Goal: Check status: Check status

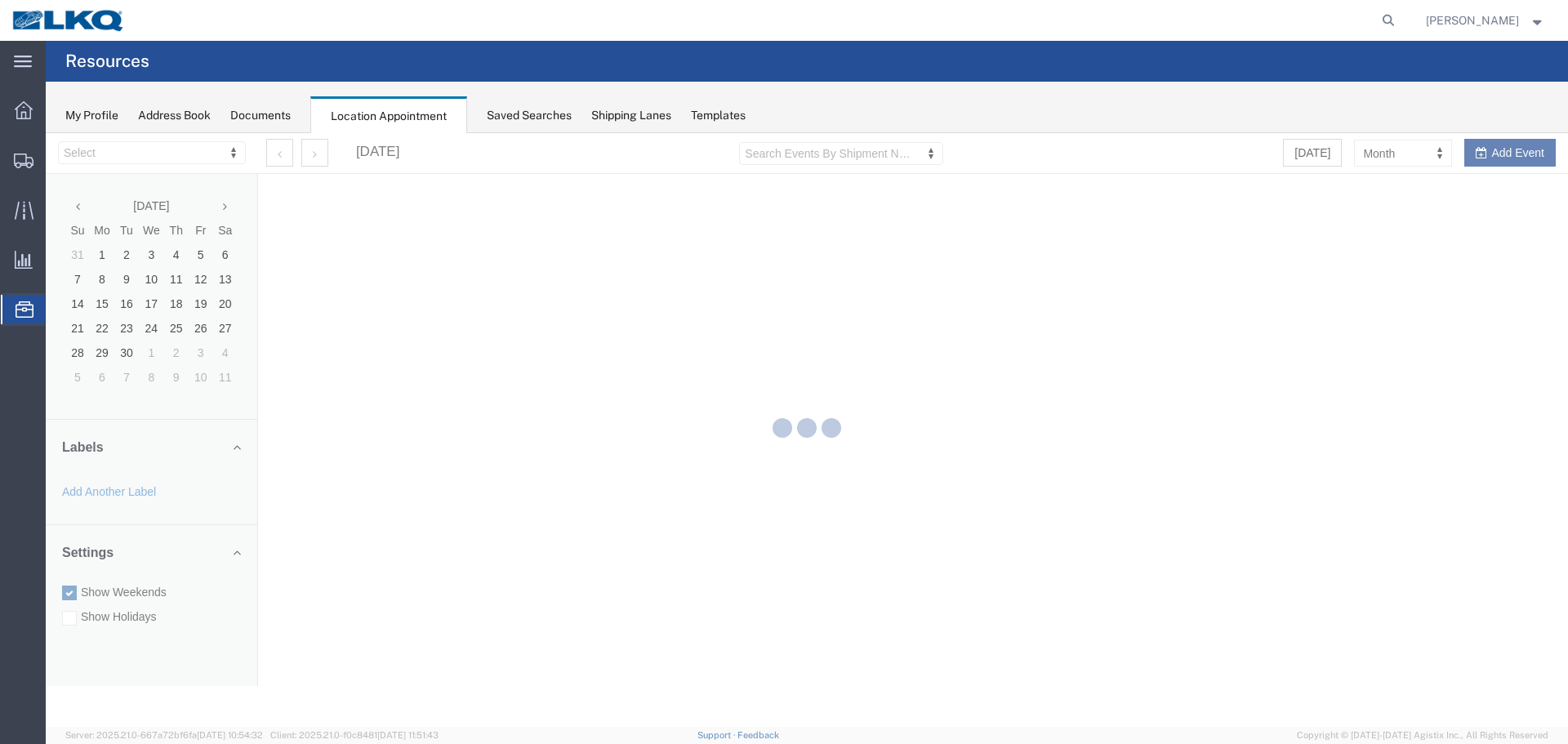
select select "28018"
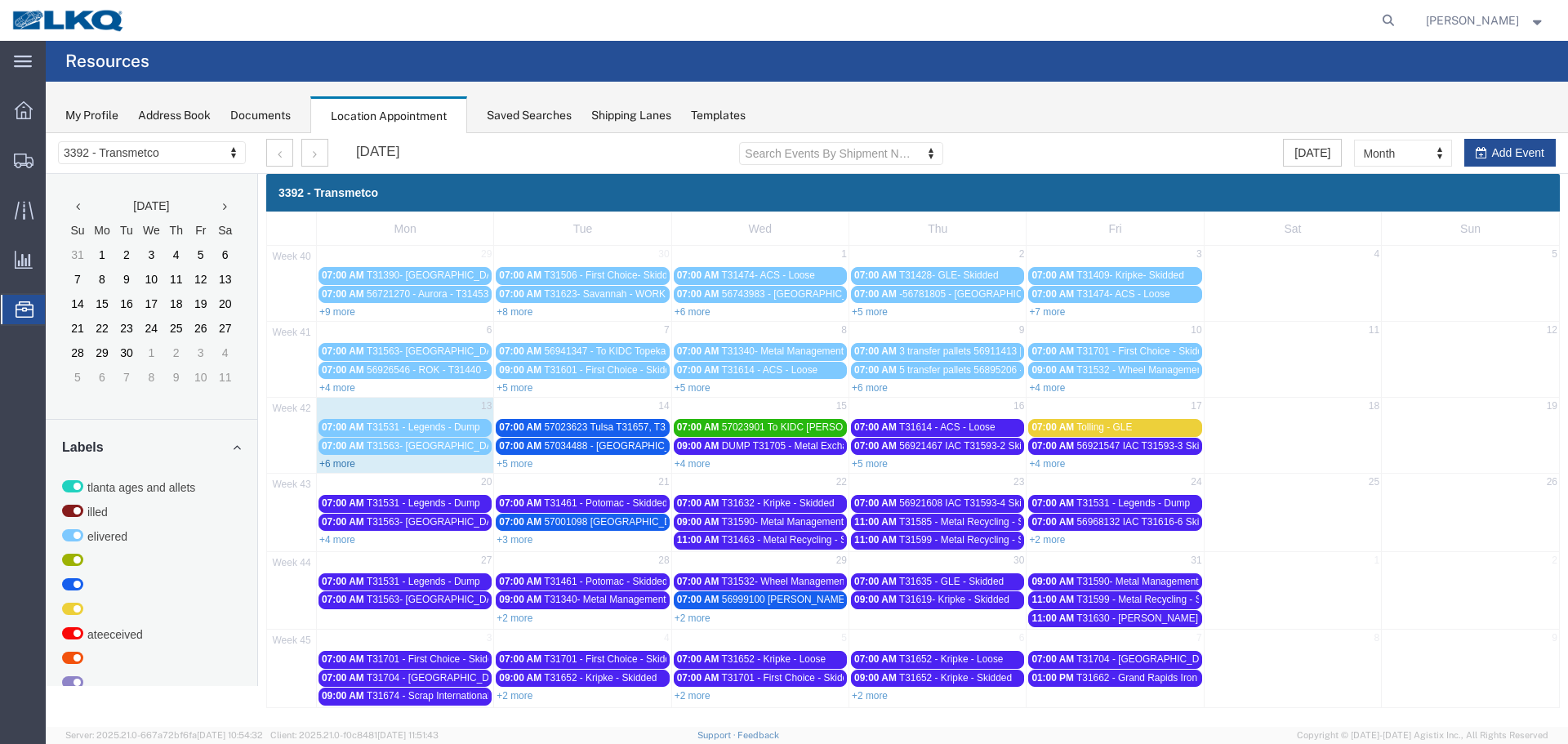
click at [348, 460] on link "+6 more" at bounding box center [337, 464] width 36 height 12
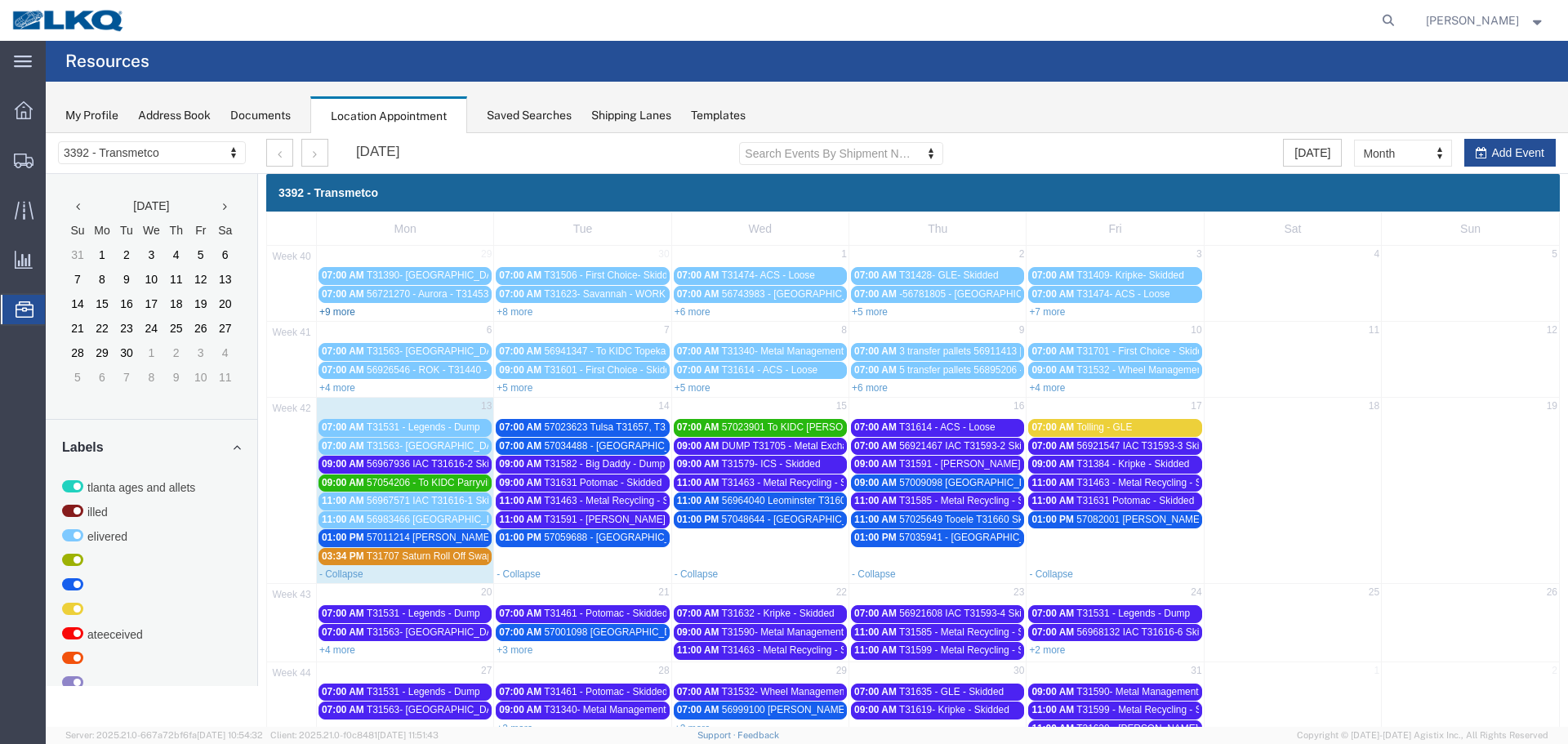
click at [334, 315] on link "+9 more" at bounding box center [337, 312] width 36 height 12
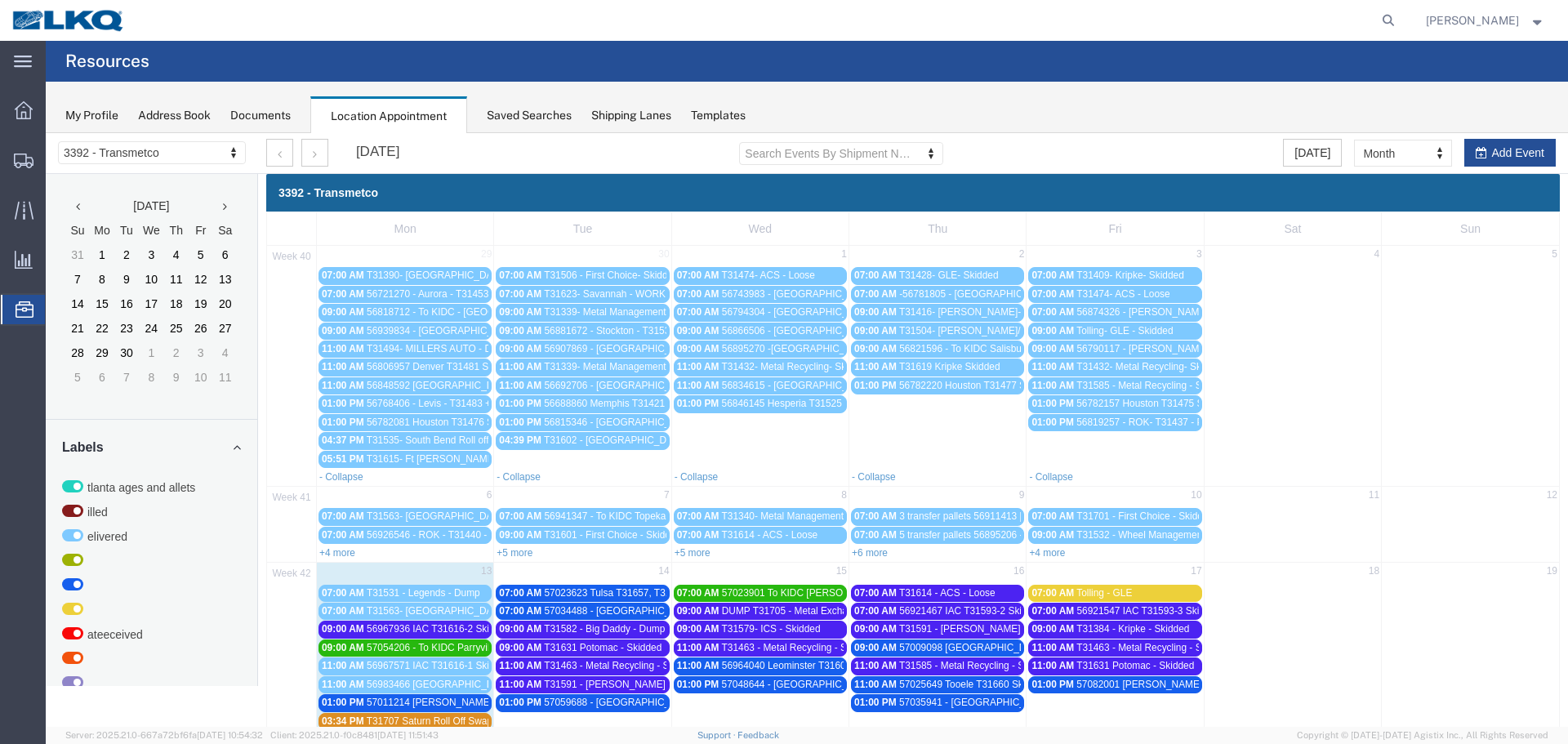
click at [527, 479] on link "- Collapse" at bounding box center [518, 477] width 44 height 12
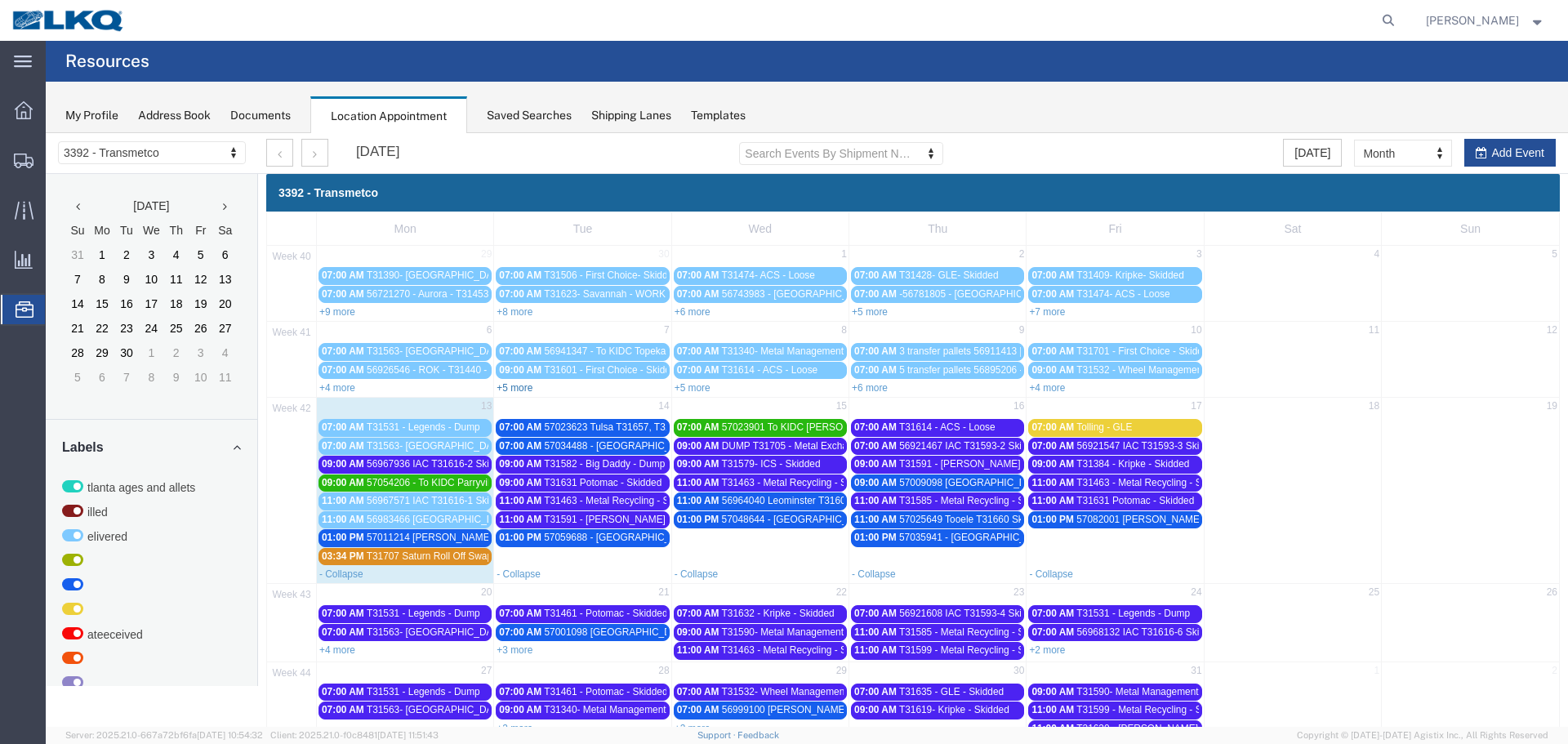
click at [516, 387] on link "+5 more" at bounding box center [514, 388] width 36 height 12
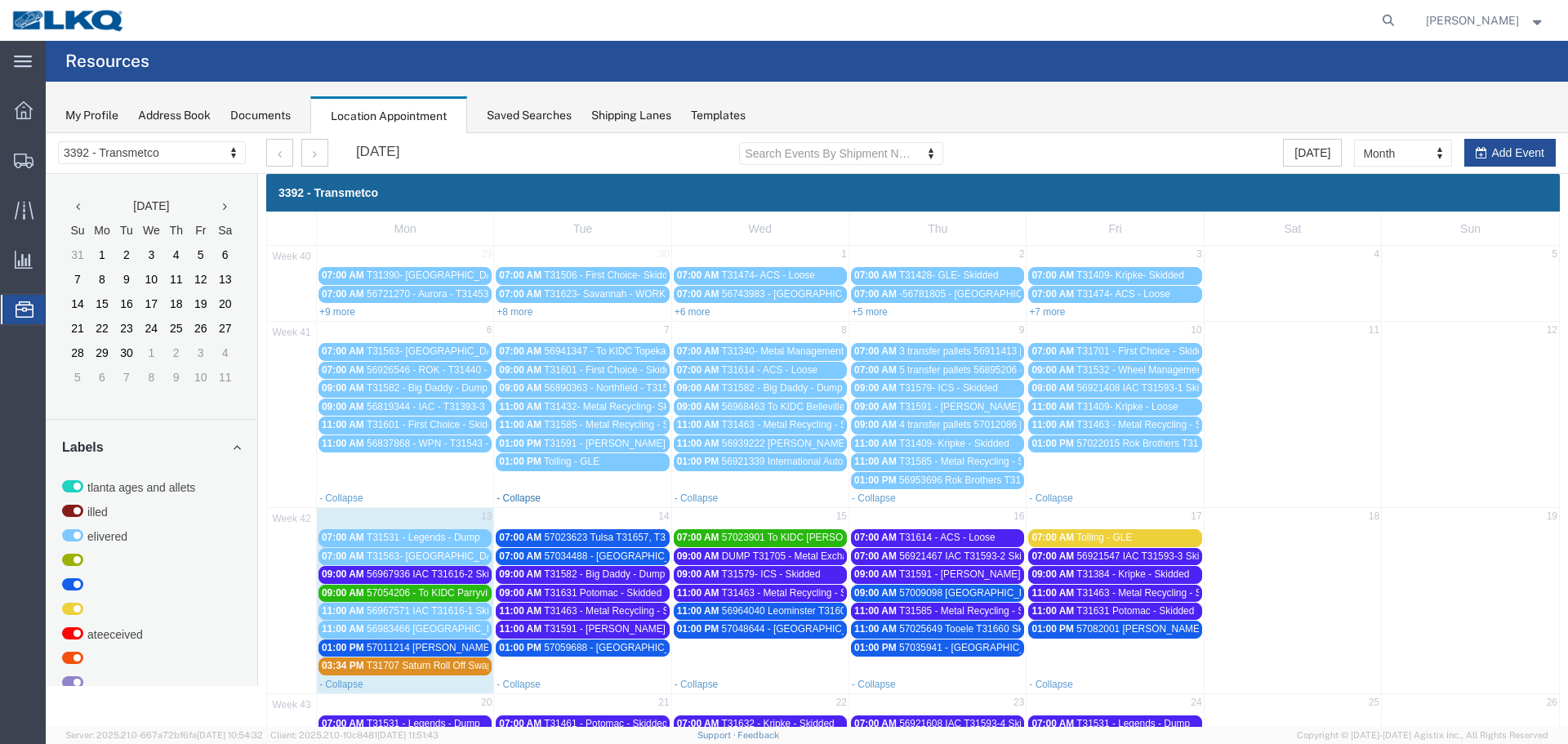
click at [526, 497] on link "- Collapse" at bounding box center [518, 498] width 44 height 12
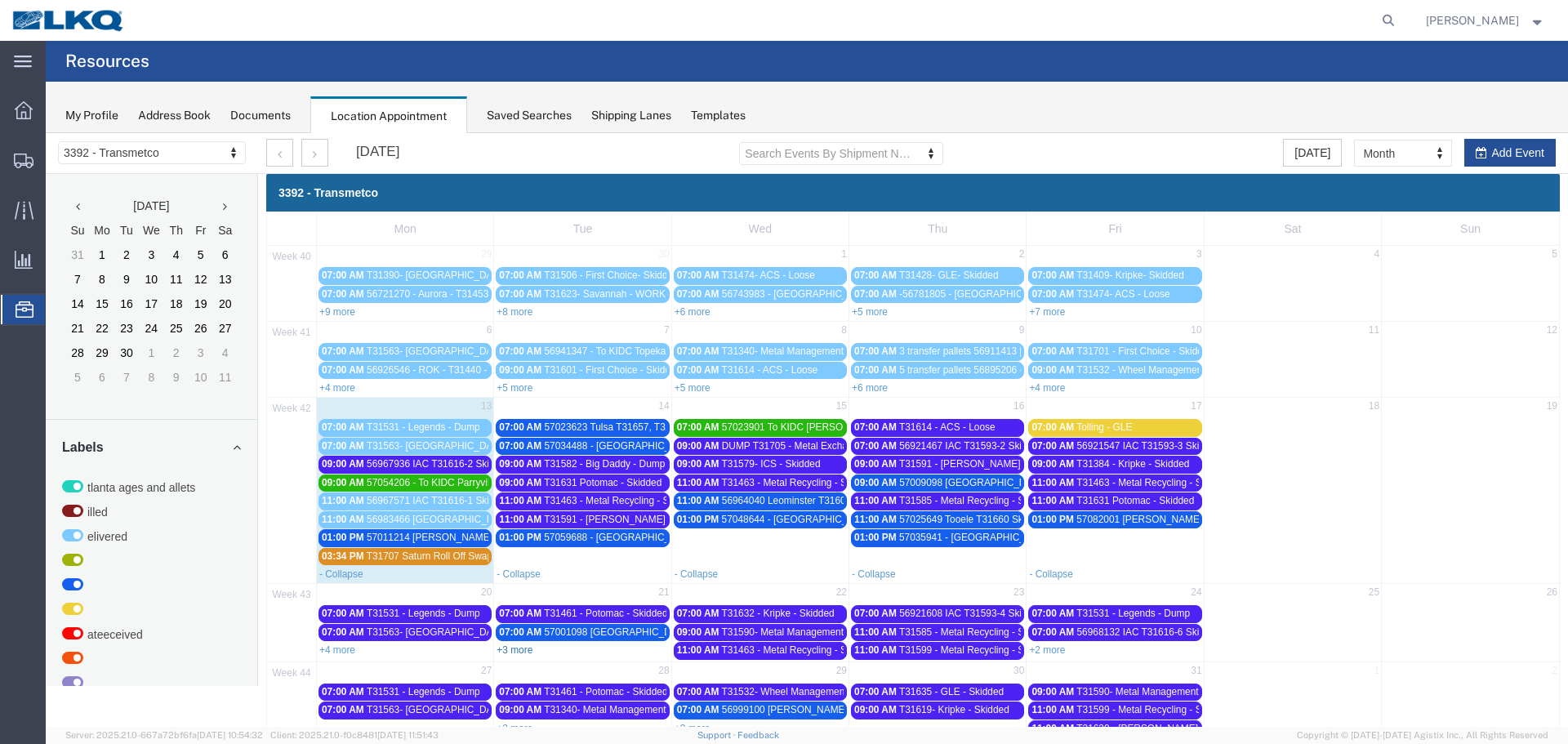
click at [513, 651] on link "+3 more" at bounding box center [514, 650] width 36 height 12
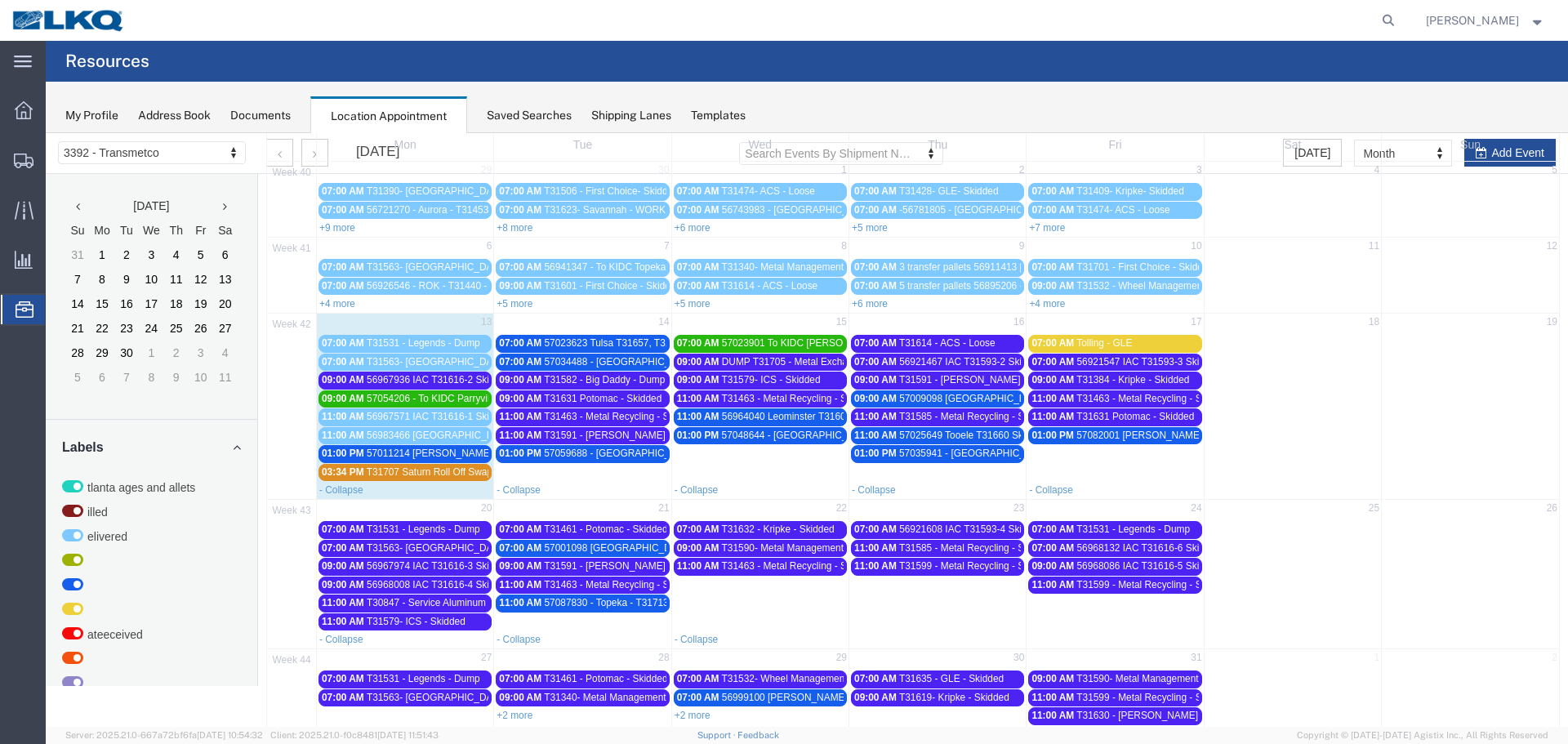
scroll to position [163, 0]
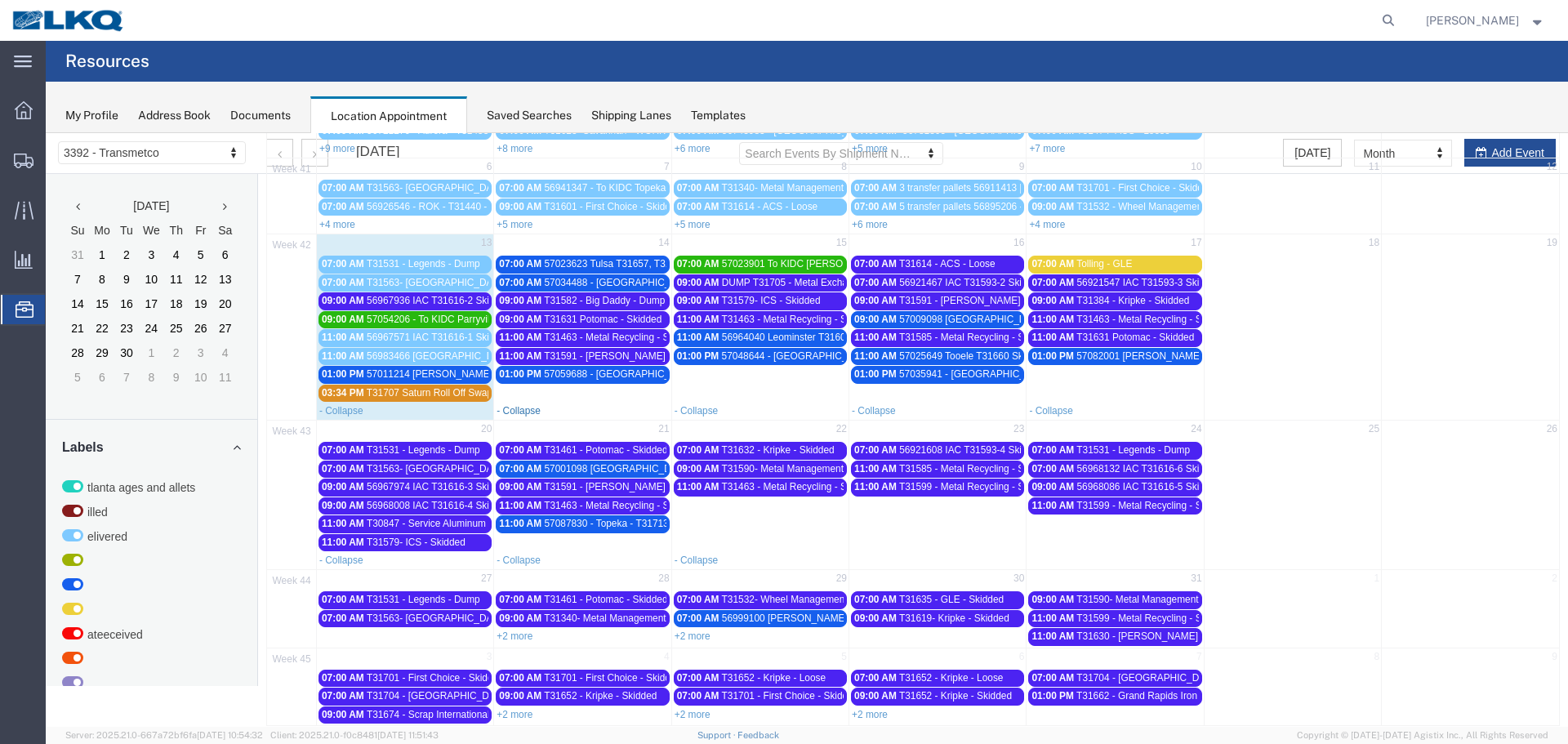
click at [524, 414] on link "- Collapse" at bounding box center [518, 411] width 44 height 12
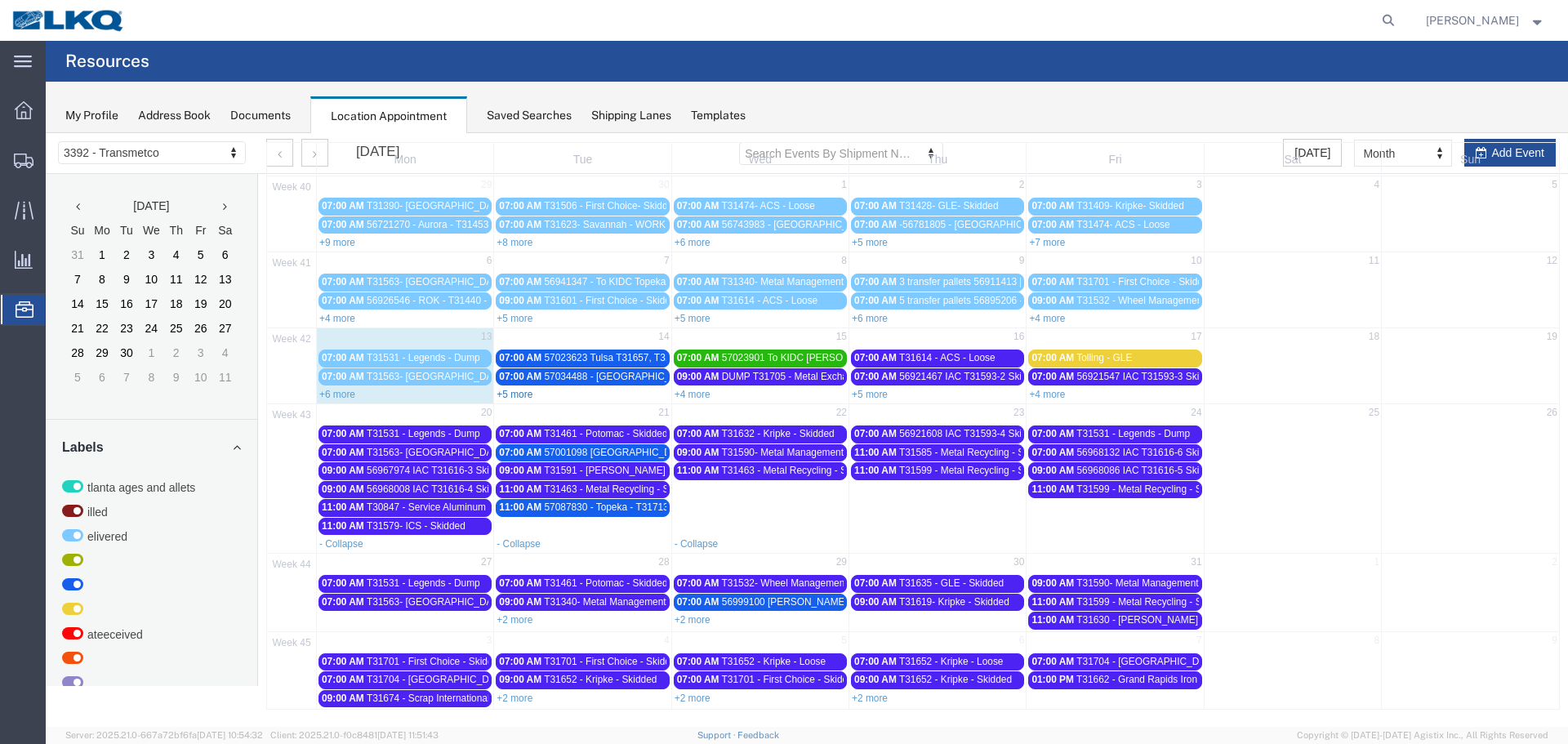
click at [513, 396] on link "+5 more" at bounding box center [514, 395] width 36 height 12
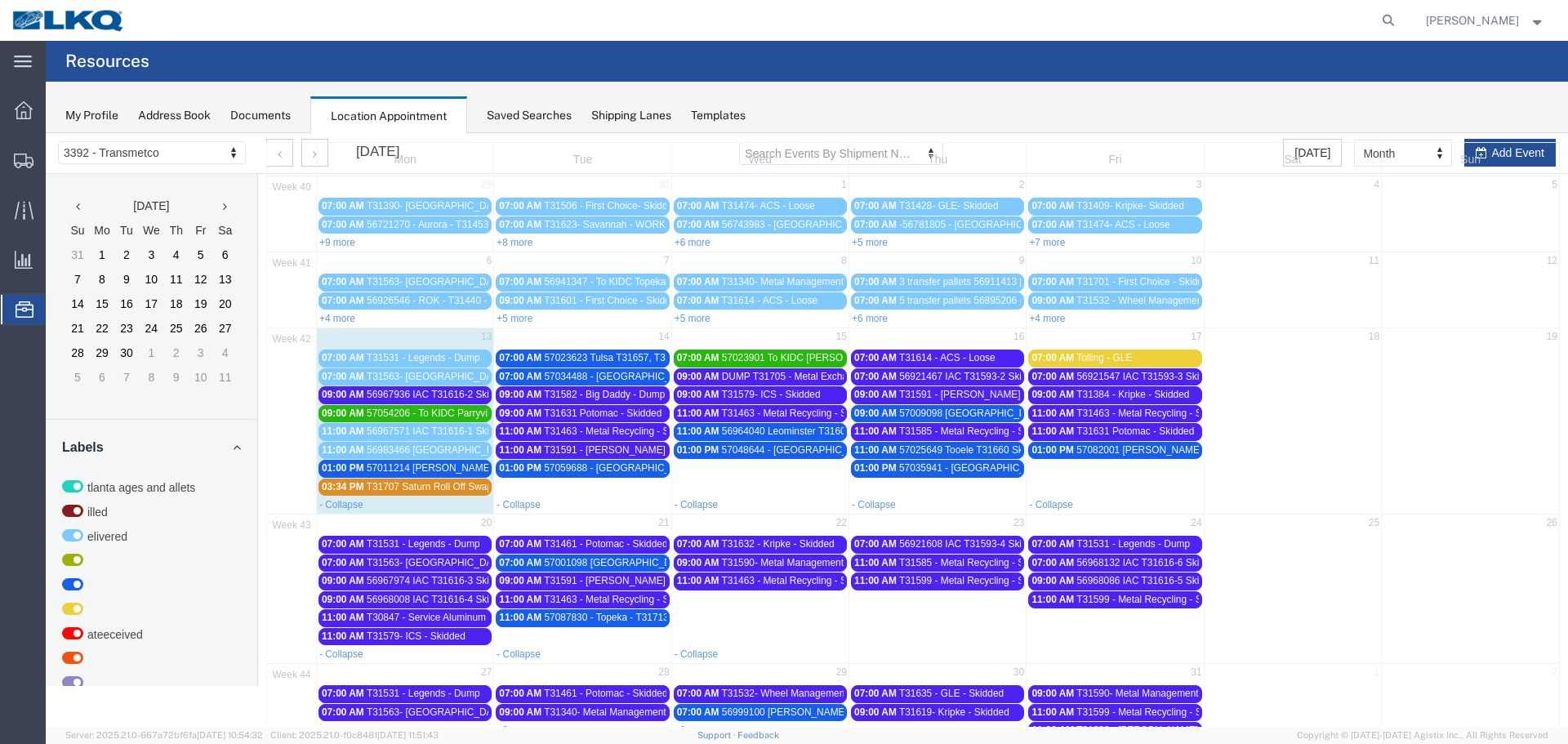
scroll to position [163, 0]
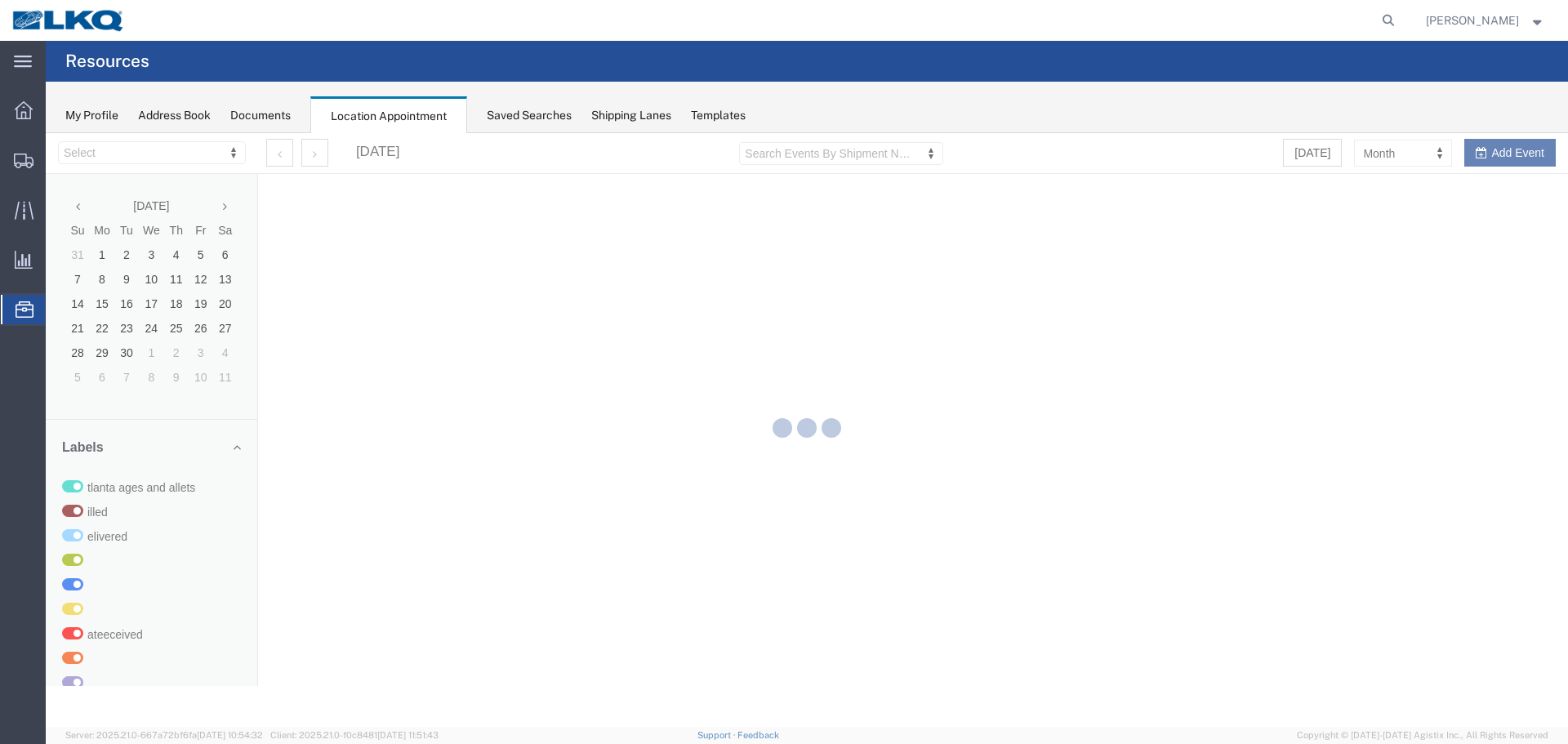
select select "28018"
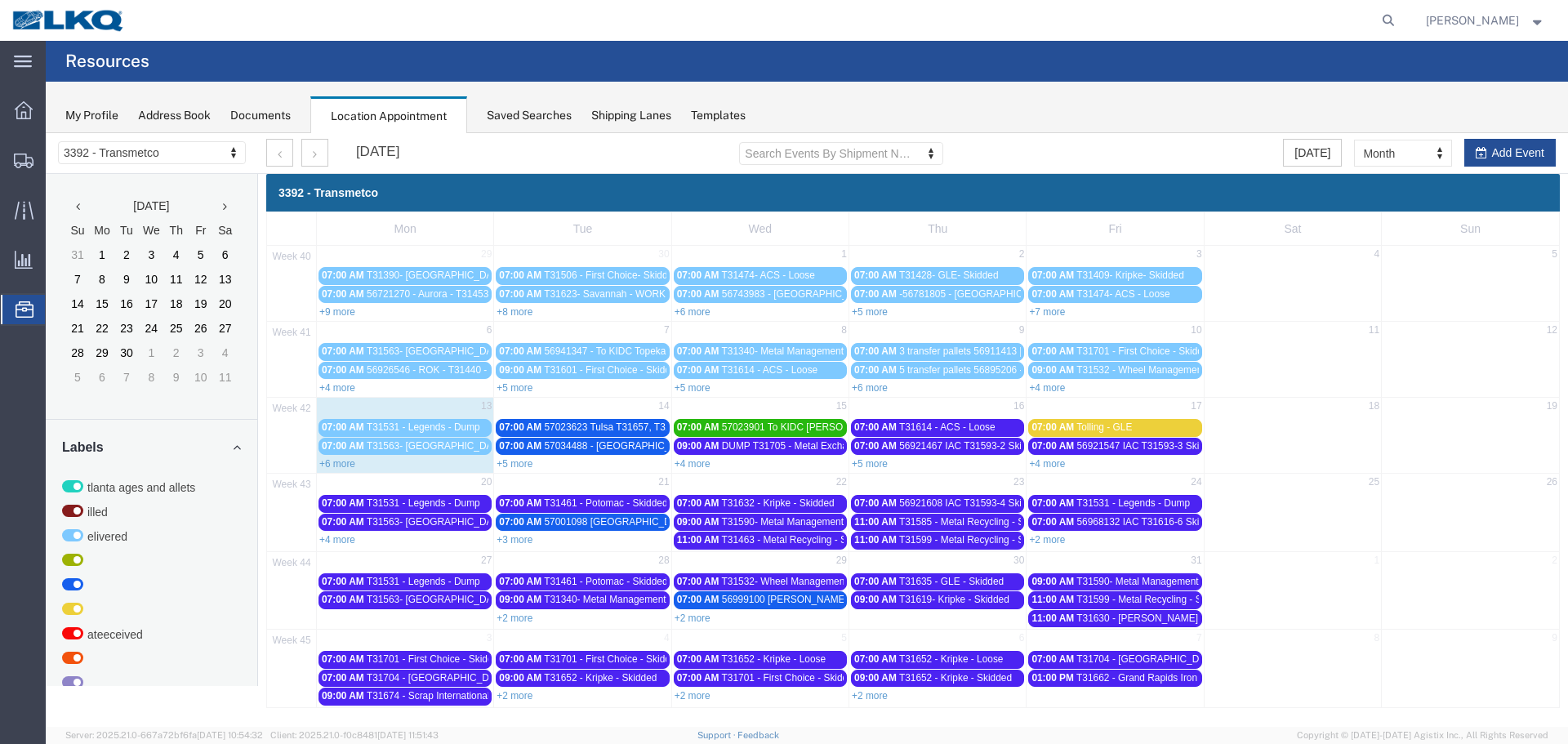
click at [508, 463] on link "+5 more" at bounding box center [514, 464] width 36 height 12
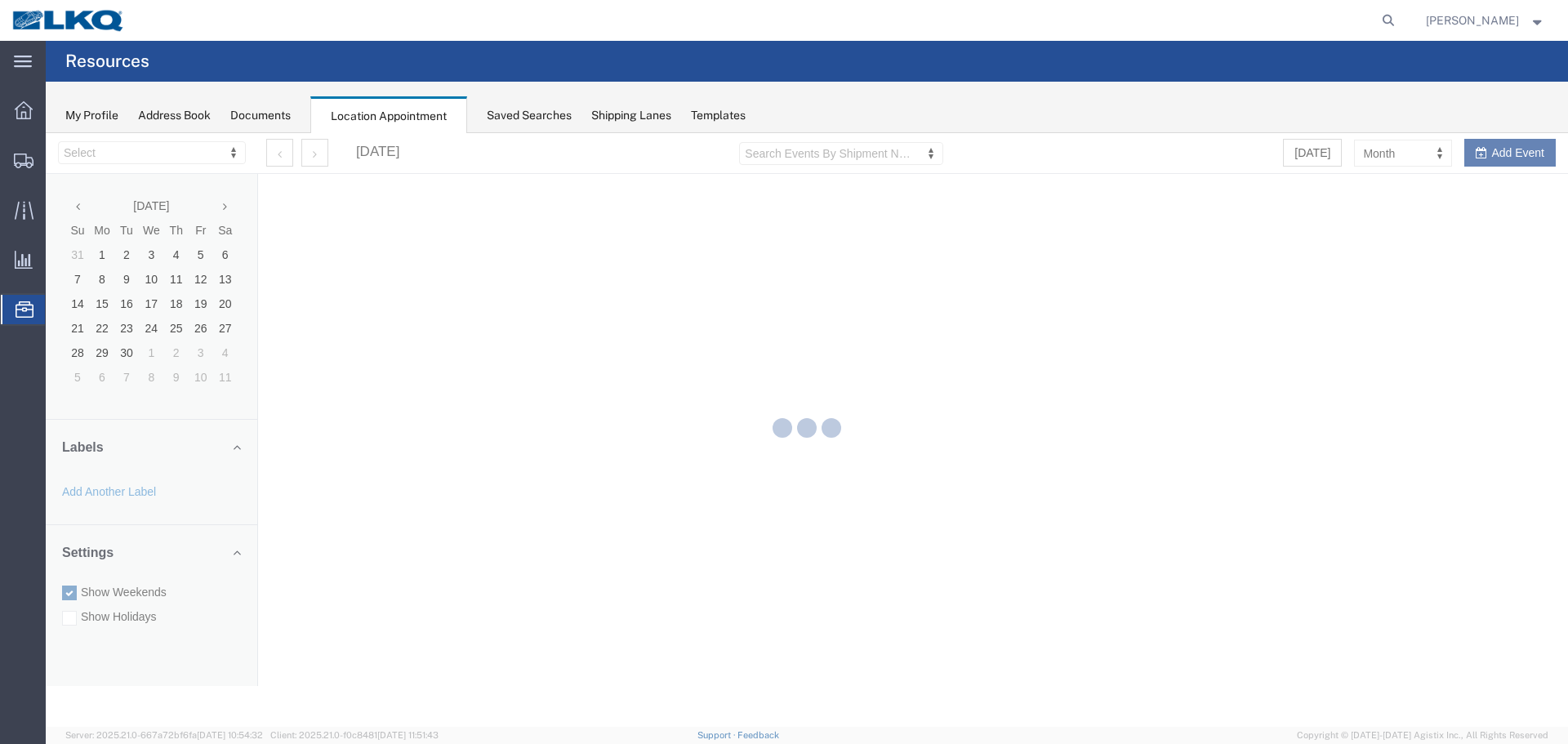
select select "28018"
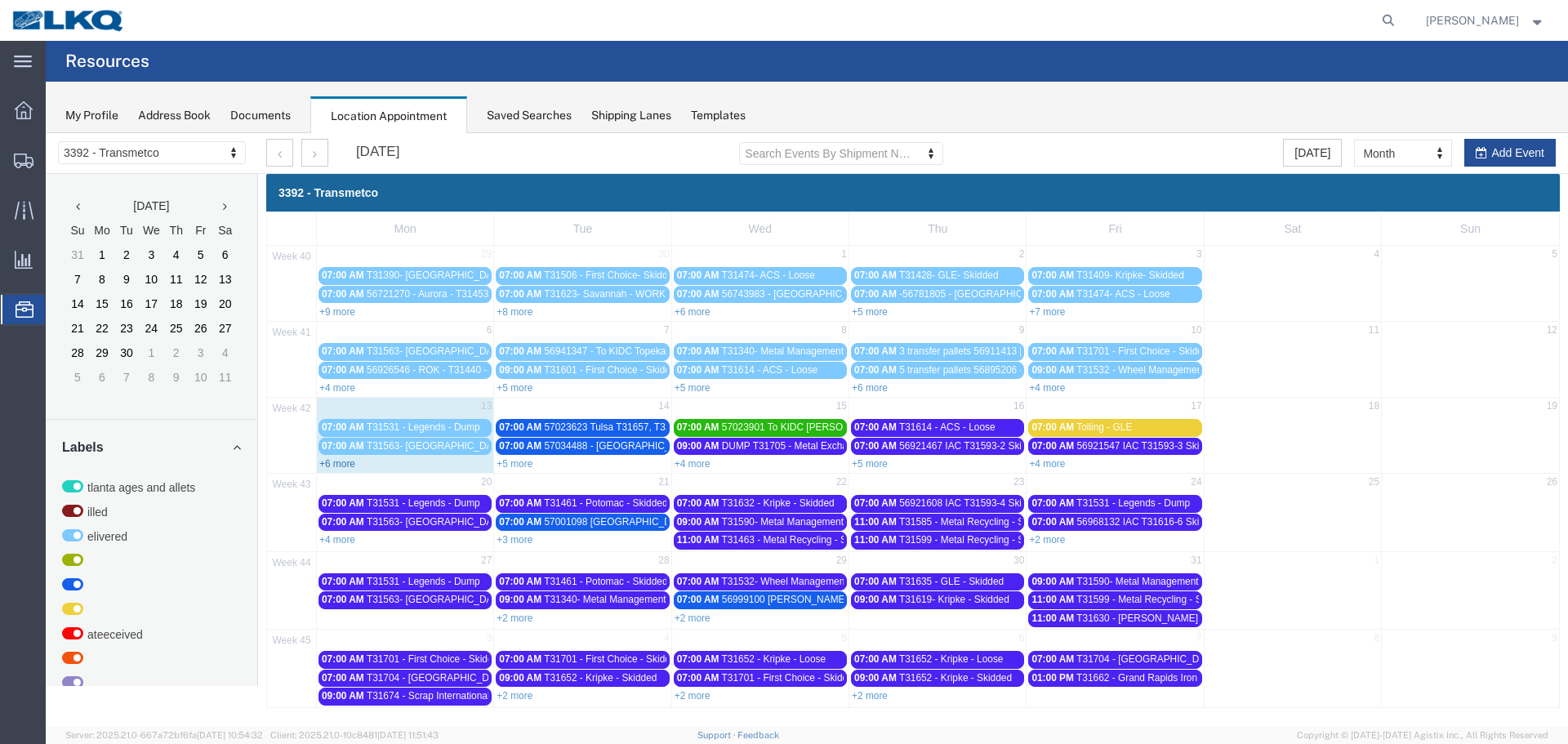
click at [349, 463] on link "+6 more" at bounding box center [337, 464] width 36 height 12
